Goal: Task Accomplishment & Management: Use online tool/utility

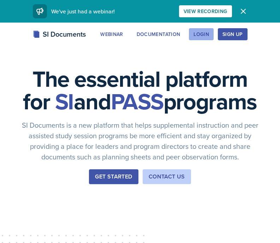
click at [199, 35] on div "Login" at bounding box center [201, 34] width 16 height 6
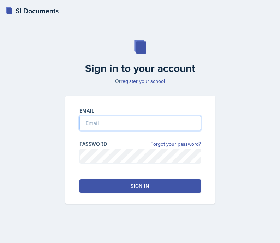
click at [150, 124] on input "email" at bounding box center [139, 123] width 121 height 15
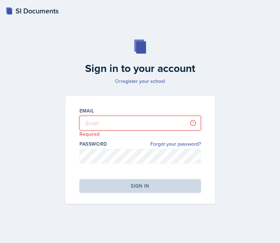
type input "[EMAIL_ADDRESS][DOMAIN_NAME]"
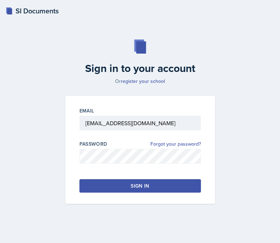
click at [110, 187] on button "Sign in" at bounding box center [139, 185] width 121 height 13
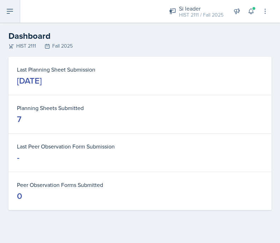
click at [10, 17] on button at bounding box center [10, 11] width 20 height 23
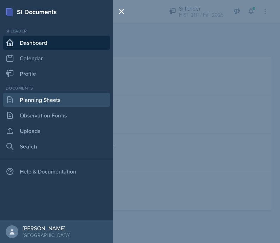
click at [36, 101] on link "Planning Sheets" at bounding box center [56, 100] width 107 height 14
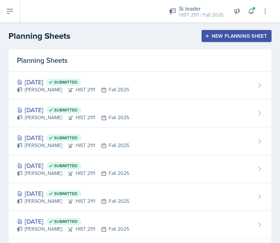
click at [219, 37] on div "New Planning Sheet" at bounding box center [236, 36] width 61 height 6
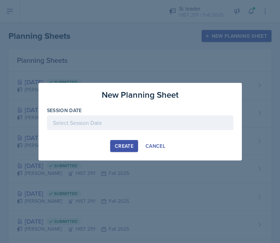
click at [92, 122] on div at bounding box center [140, 122] width 186 height 15
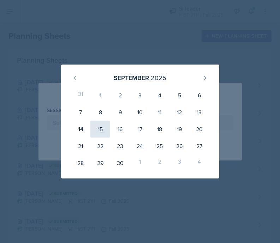
click at [100, 125] on div "15" at bounding box center [100, 129] width 20 height 17
type input "[DATE]"
